Goal: Task Accomplishment & Management: Use online tool/utility

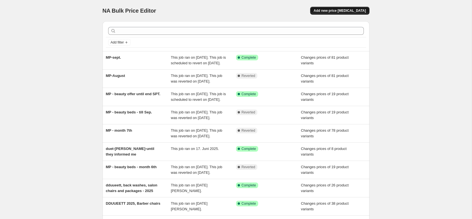
click at [347, 12] on span "Add new price change job" at bounding box center [339, 10] width 52 height 4
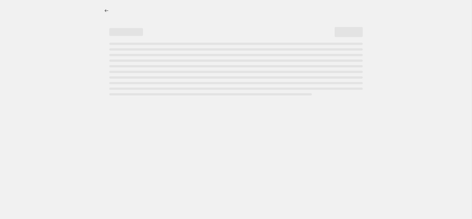
select select "percentage"
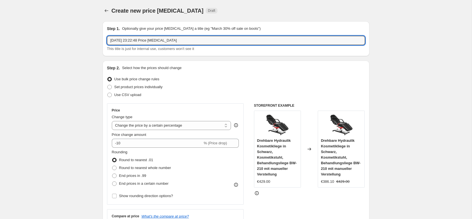
drag, startPoint x: 180, startPoint y: 39, endPoint x: 61, endPoint y: 40, distance: 119.1
click at [107, 40] on input "21. Sept. 2025, 23:22:48 Price change job" at bounding box center [236, 40] width 258 height 9
type input "Panda 40% more"
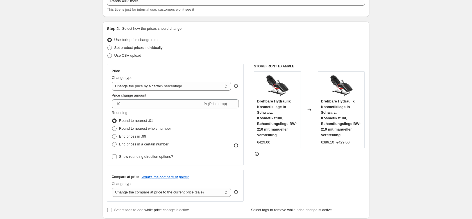
scroll to position [86, 0]
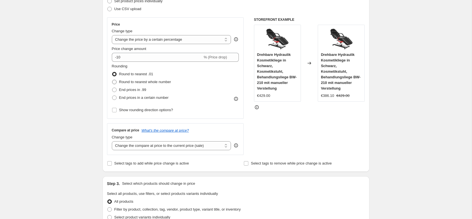
click at [114, 82] on span at bounding box center [114, 82] width 4 height 4
click at [112, 80] on input "Round to nearest whole number" at bounding box center [112, 80] width 0 height 0
radio input "true"
click at [113, 91] on span at bounding box center [114, 90] width 4 height 4
click at [112, 88] on input "End prices in .99" at bounding box center [112, 88] width 0 height 0
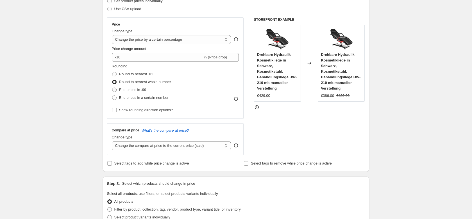
radio input "true"
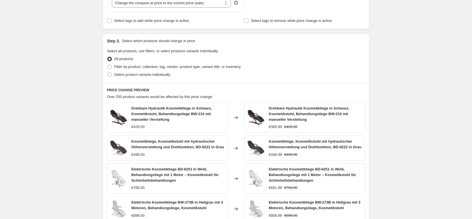
scroll to position [229, 0]
click at [110, 66] on span at bounding box center [109, 66] width 4 height 4
click at [108, 64] on input "Filter by product, collection, tag, vendor, product type, variant title, or inv…" at bounding box center [107, 64] width 0 height 0
radio input "true"
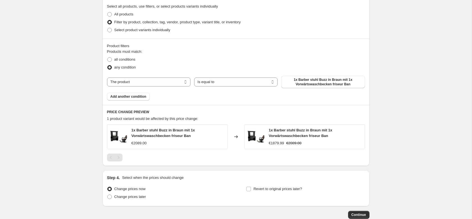
scroll to position [258, 0]
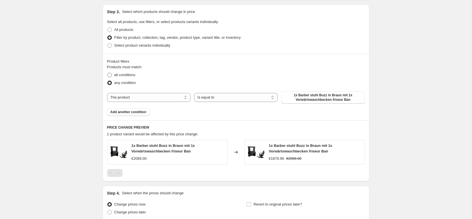
click at [108, 74] on span at bounding box center [109, 75] width 4 height 4
click at [108, 73] on input "all conditions" at bounding box center [107, 73] width 0 height 0
radio input "true"
click at [110, 46] on span at bounding box center [109, 45] width 4 height 4
click at [108, 44] on input "Select product variants individually" at bounding box center [107, 43] width 0 height 0
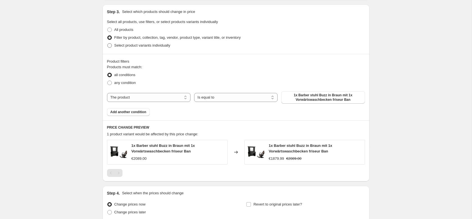
radio input "true"
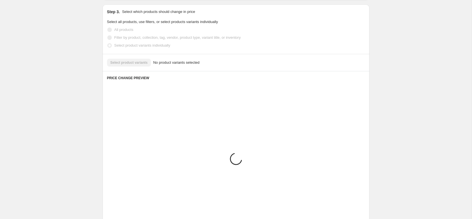
scroll to position [218, 0]
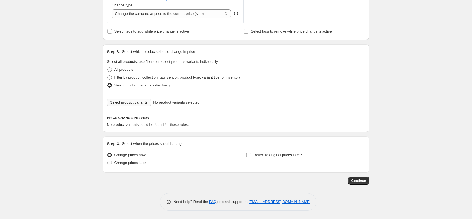
click at [121, 104] on span "Select product variants" at bounding box center [128, 102] width 37 height 4
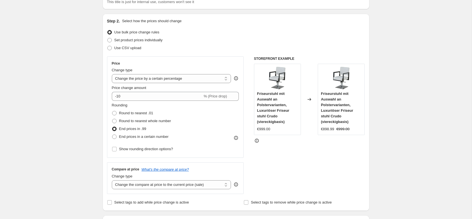
scroll to position [46, 0]
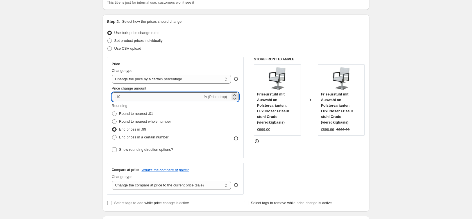
click at [122, 96] on input "-10" at bounding box center [157, 96] width 91 height 9
drag, startPoint x: 123, startPoint y: 96, endPoint x: 96, endPoint y: 97, distance: 27.0
click at [112, 97] on input "-10" at bounding box center [157, 96] width 91 height 9
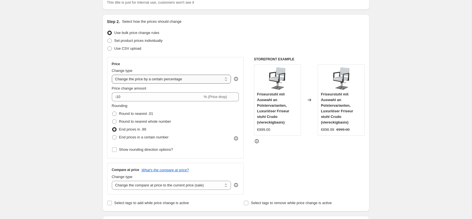
click at [112, 75] on select "Change the price to a certain amount Change the price by a certain amount Chang…" at bounding box center [171, 79] width 119 height 9
click option "Change the price by a certain percentage" at bounding box center [0, 0] width 0 height 0
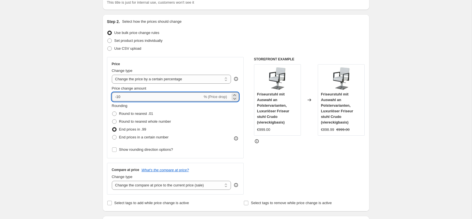
click at [123, 97] on input "-10" at bounding box center [157, 96] width 91 height 9
drag, startPoint x: 121, startPoint y: 97, endPoint x: 94, endPoint y: 95, distance: 27.0
click at [112, 95] on input "-10" at bounding box center [157, 96] width 91 height 9
type input "50"
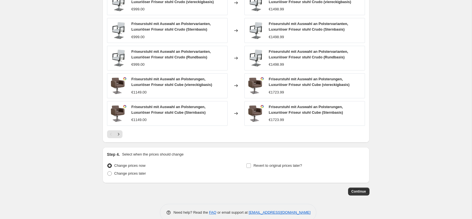
scroll to position [369, 0]
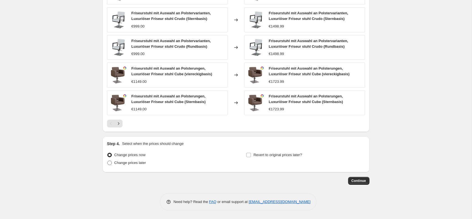
click at [110, 163] on span at bounding box center [109, 163] width 4 height 4
click at [108, 161] on input "Change prices later" at bounding box center [107, 161] width 0 height 0
radio input "true"
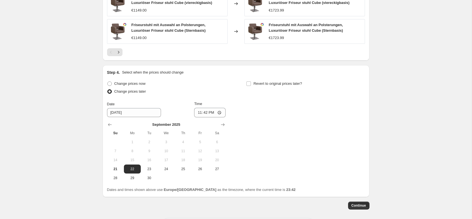
scroll to position [455, 0]
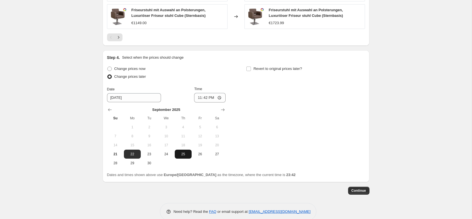
click at [184, 154] on span "25" at bounding box center [183, 154] width 12 height 4
type input "9/25/2025"
click at [214, 99] on input "23:42" at bounding box center [209, 98] width 31 height 10
type input "00:00"
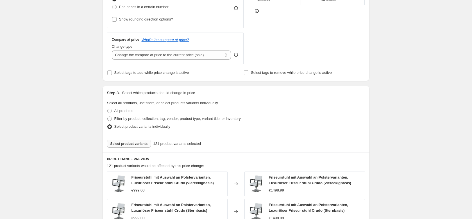
scroll to position [140, 0]
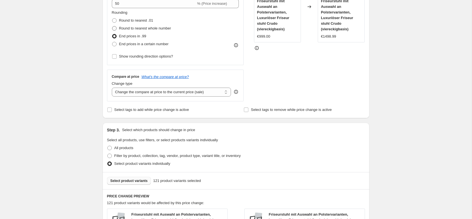
click at [113, 28] on span at bounding box center [114, 28] width 4 height 4
click at [112, 26] on input "Round to nearest whole number" at bounding box center [112, 26] width 0 height 0
radio input "true"
click at [115, 20] on span at bounding box center [114, 20] width 4 height 4
click at [112, 19] on input "Round to nearest .01" at bounding box center [112, 18] width 0 height 0
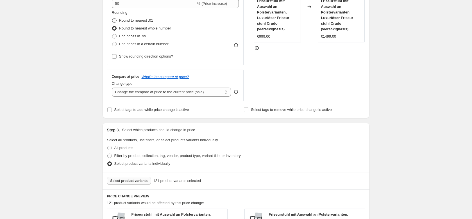
radio input "true"
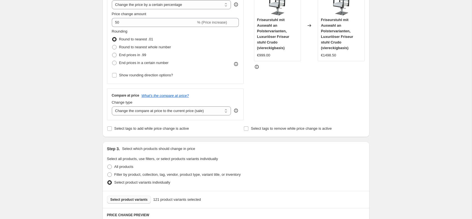
scroll to position [111, 0]
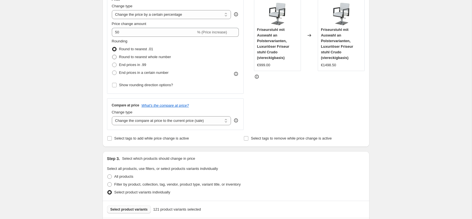
click at [115, 56] on span at bounding box center [114, 57] width 4 height 4
click at [112, 55] on input "Round to nearest whole number" at bounding box center [112, 55] width 0 height 0
radio input "true"
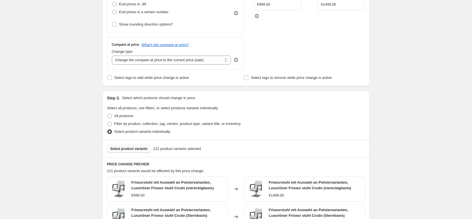
scroll to position [168, 0]
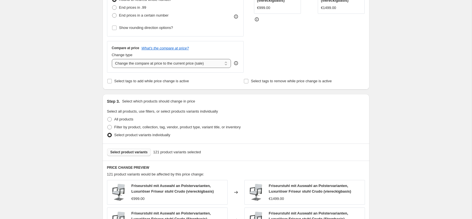
click at [112, 59] on select "Change the compare at price to the current price (sale) Change the compare at p…" at bounding box center [171, 63] width 119 height 9
select select "remove"
click option "Remove the compare at price" at bounding box center [0, 0] width 0 height 0
click at [65, 111] on div "Create new price change job. This page is ready Create new price change job Dra…" at bounding box center [235, 173] width 471 height 683
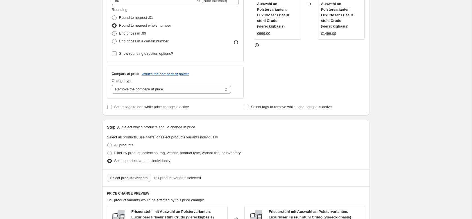
scroll to position [140, 0]
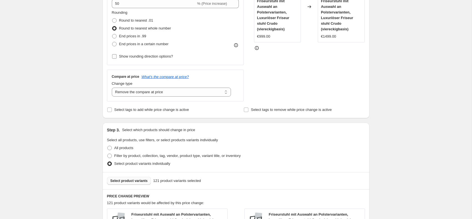
click at [117, 55] on label "Show rounding direction options?" at bounding box center [142, 57] width 61 height 8
click at [117, 55] on input "Show rounding direction options?" at bounding box center [114, 56] width 4 height 4
checkbox input "true"
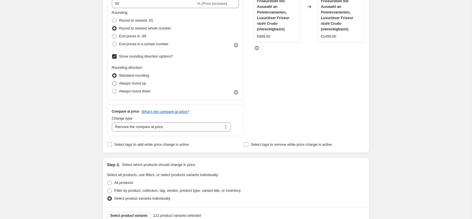
click at [113, 83] on span at bounding box center [114, 83] width 4 height 4
click at [112, 81] on input "Always round up" at bounding box center [112, 81] width 0 height 0
radio input "true"
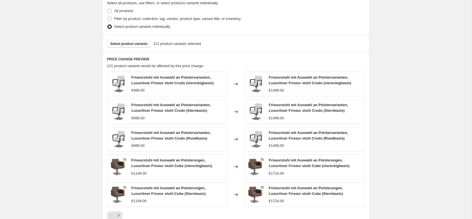
scroll to position [168, 0]
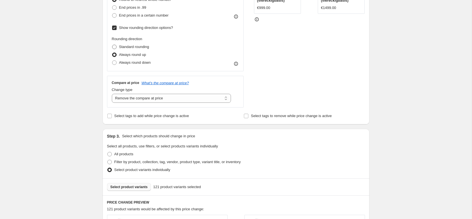
click at [114, 47] on span at bounding box center [114, 47] width 4 height 4
click at [112, 45] on input "Standard rounding" at bounding box center [112, 45] width 0 height 0
radio input "true"
click at [115, 62] on span at bounding box center [114, 62] width 4 height 4
click at [112, 61] on input "Always round down" at bounding box center [112, 60] width 0 height 0
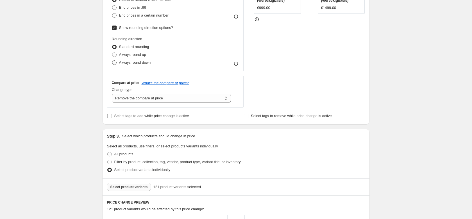
radio input "true"
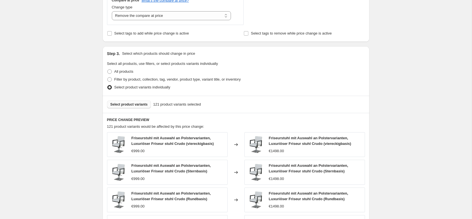
scroll to position [197, 0]
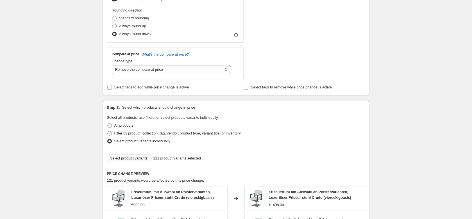
click at [112, 26] on span at bounding box center [114, 26] width 4 height 4
click at [112, 24] on input "Always round up" at bounding box center [112, 24] width 0 height 0
radio input "true"
click at [115, 17] on span at bounding box center [114, 18] width 4 height 4
click at [112, 16] on input "Standard rounding" at bounding box center [112, 16] width 0 height 0
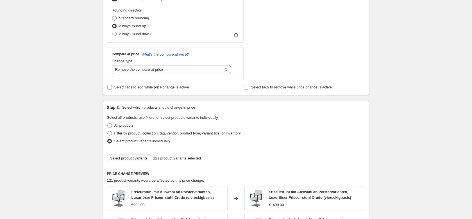
radio input "true"
click at [113, 26] on span at bounding box center [114, 26] width 4 height 4
click at [112, 24] on input "Always round up" at bounding box center [112, 24] width 0 height 0
radio input "true"
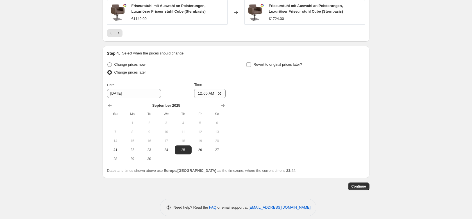
scroll to position [499, 0]
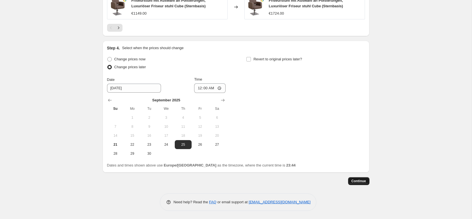
click at [357, 181] on span "Continue" at bounding box center [358, 181] width 15 height 4
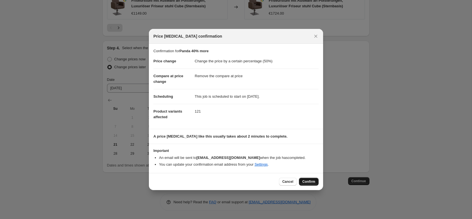
click at [308, 182] on span "Confirm" at bounding box center [308, 181] width 13 height 4
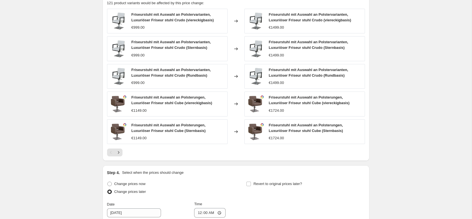
scroll to position [458, 0]
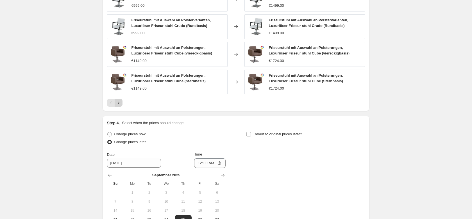
click at [118, 104] on icon "Next" at bounding box center [119, 103] width 6 height 6
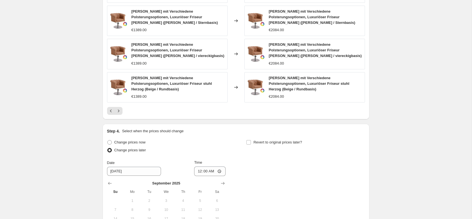
scroll to position [510, 0]
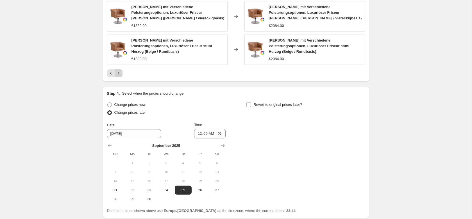
click at [119, 70] on icon "Next" at bounding box center [119, 73] width 6 height 6
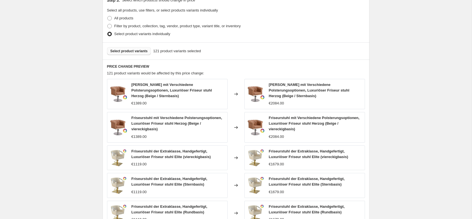
scroll to position [482, 0]
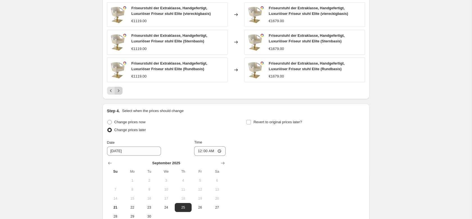
click at [118, 88] on icon "Next" at bounding box center [119, 91] width 6 height 6
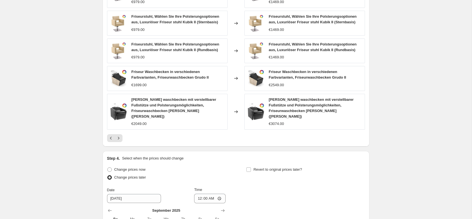
scroll to position [453, 0]
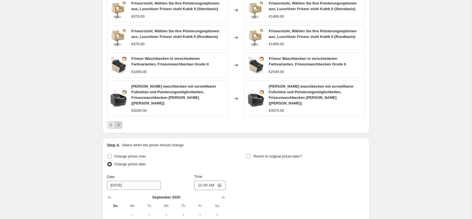
click at [118, 122] on icon "Next" at bounding box center [119, 125] width 6 height 6
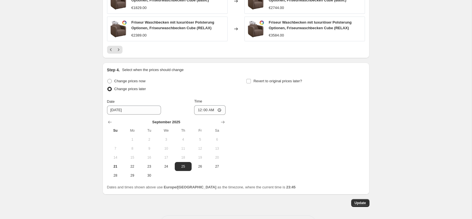
scroll to position [539, 0]
